Goal: Find specific page/section: Find specific page/section

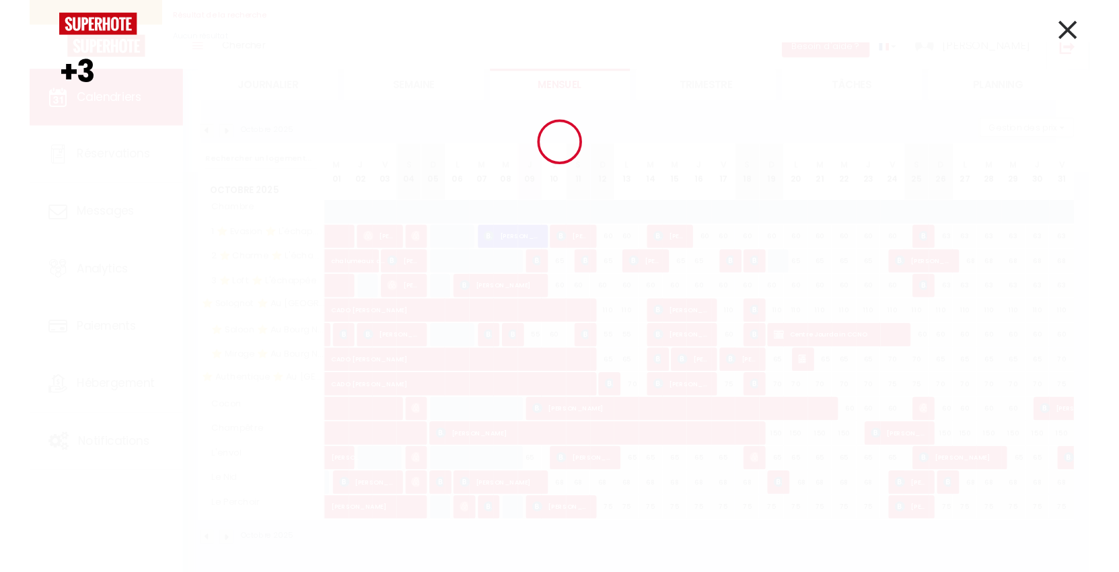
scroll to position [94, 0]
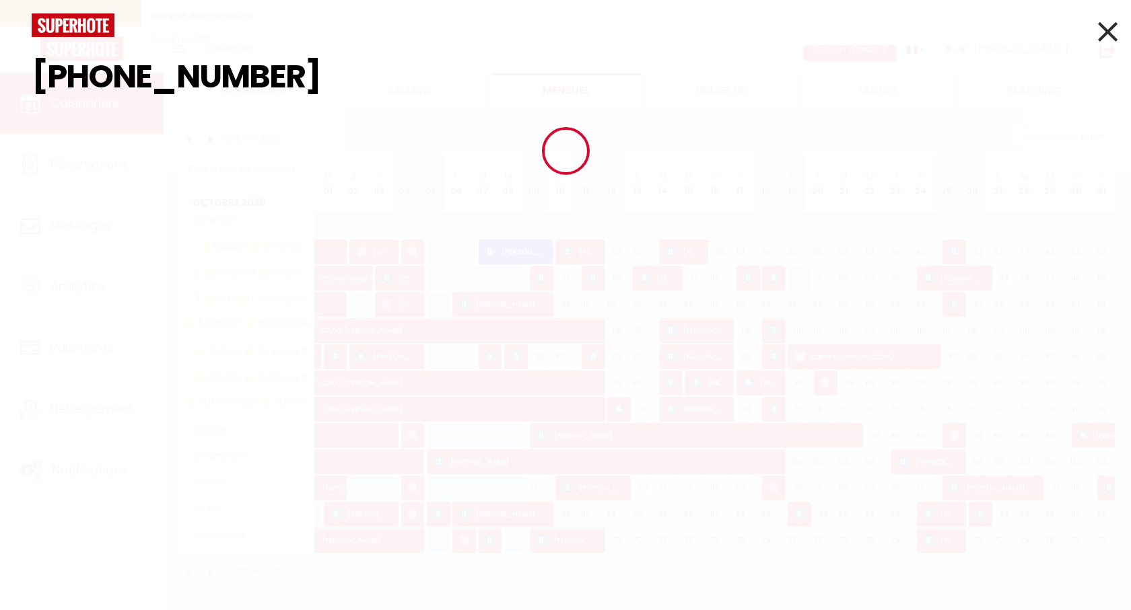
type input "[PHONE_NUMBER]"
click at [161, 65] on input "[PHONE_NUMBER]" at bounding box center [565, 76] width 1067 height 79
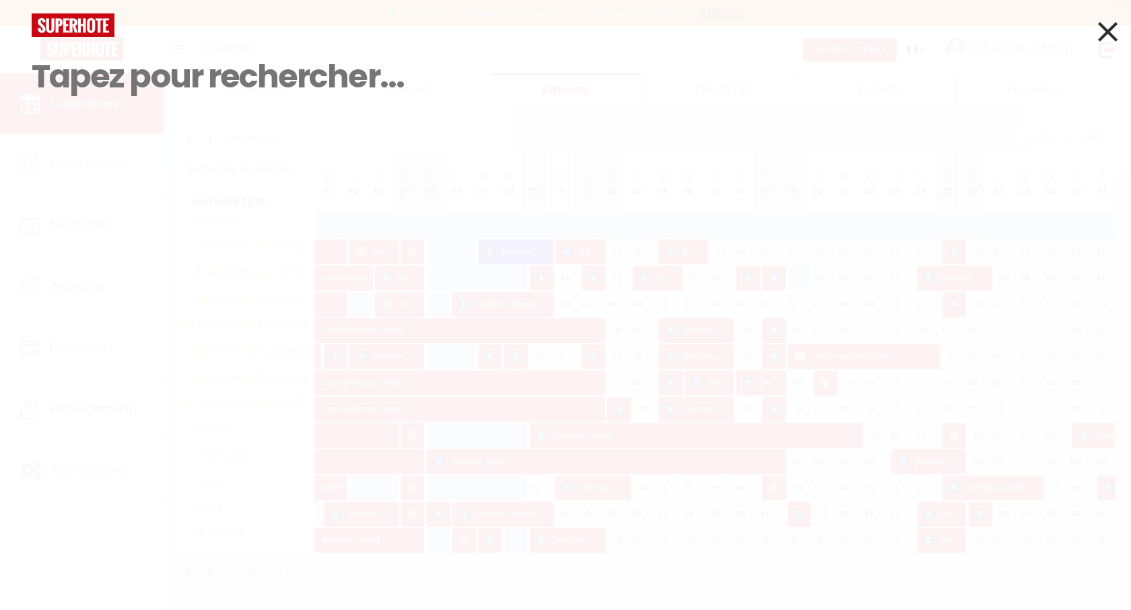
click at [1106, 40] on icon at bounding box center [1108, 32] width 20 height 34
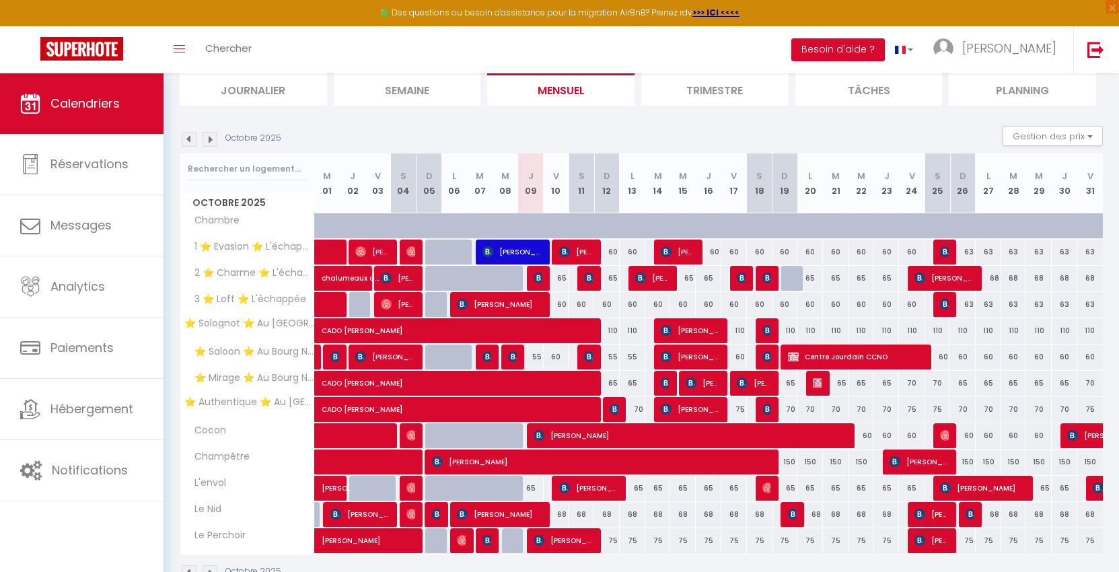
drag, startPoint x: 586, startPoint y: 120, endPoint x: 538, endPoint y: 129, distance: 49.1
click at [538, 129] on div "Octobre 2025 Gestion des prix Nb Nuits minimum Règles Disponibilité" at bounding box center [641, 140] width 923 height 28
drag, startPoint x: 612, startPoint y: 126, endPoint x: 581, endPoint y: 124, distance: 31.0
click at [581, 124] on section "Octobre 2025 Gestion des prix Nb Nuits minimum Règles Disponibilité Octobre 202…" at bounding box center [641, 353] width 923 height 482
drag, startPoint x: 599, startPoint y: 127, endPoint x: 569, endPoint y: 122, distance: 29.9
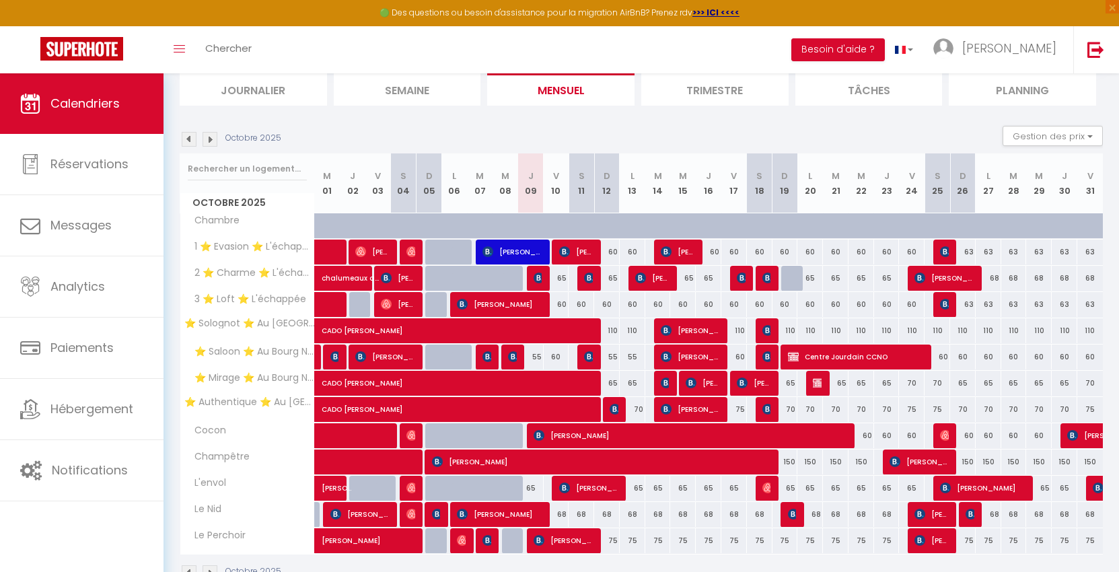
click at [569, 122] on section "Octobre 2025 Gestion des prix Nb Nuits minimum Règles Disponibilité Octobre 202…" at bounding box center [641, 353] width 923 height 482
